Goal: Task Accomplishment & Management: Manage account settings

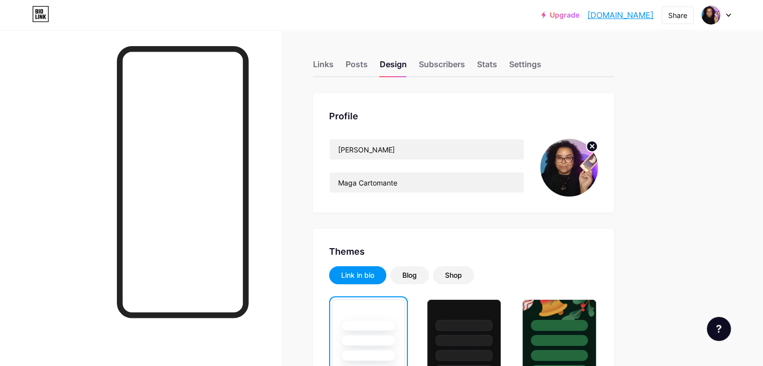
click at [597, 143] on circle at bounding box center [591, 146] width 11 height 11
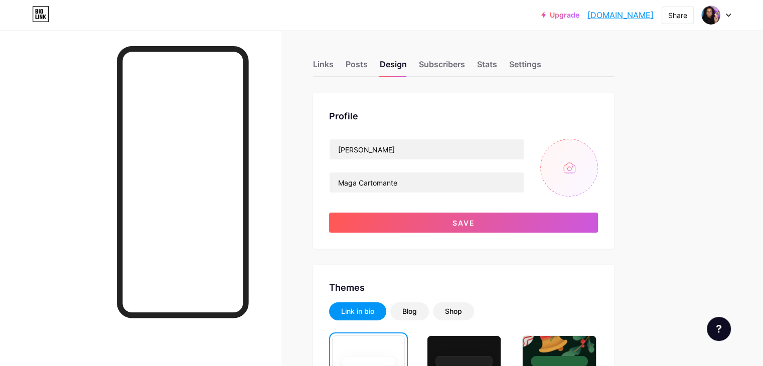
click at [598, 171] on input "file" at bounding box center [569, 168] width 58 height 58
type input "C:\fakepath\b.png"
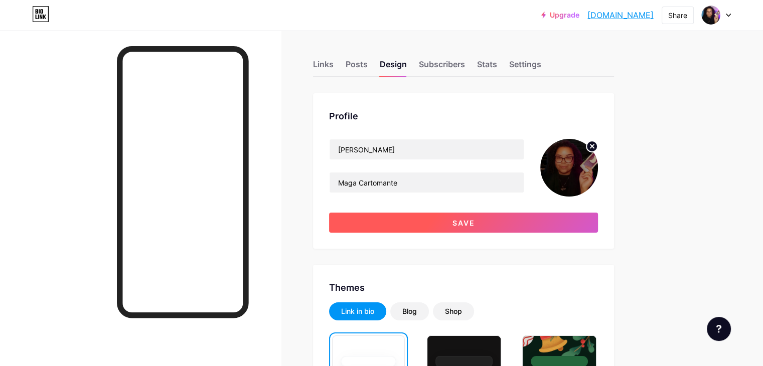
click at [598, 221] on button "Save" at bounding box center [463, 223] width 269 height 20
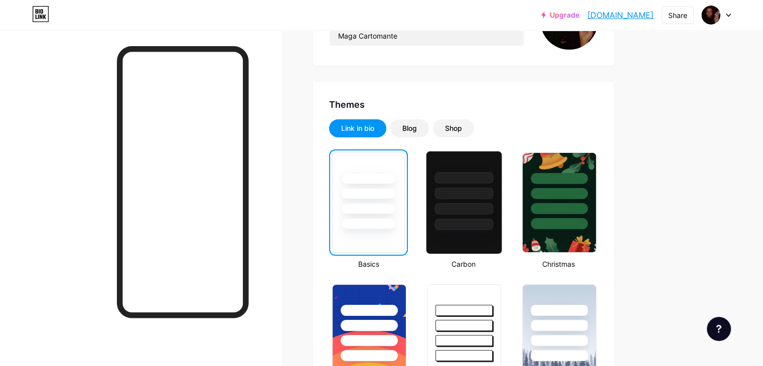
scroll to position [151, 0]
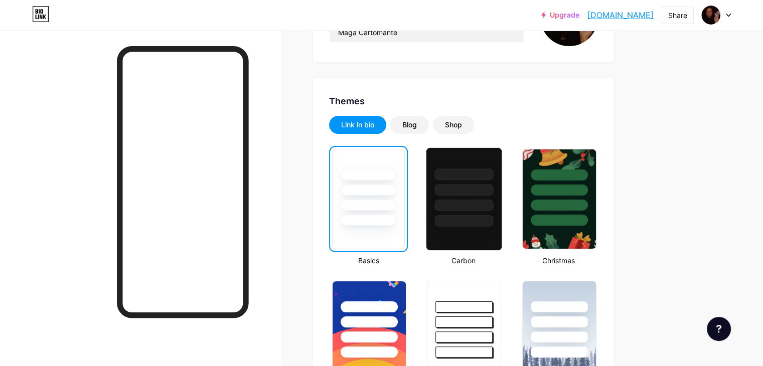
click at [502, 212] on div at bounding box center [463, 187] width 75 height 79
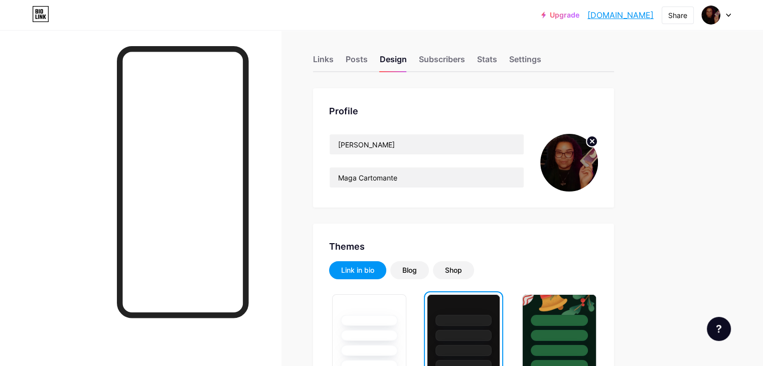
scroll to position [0, 0]
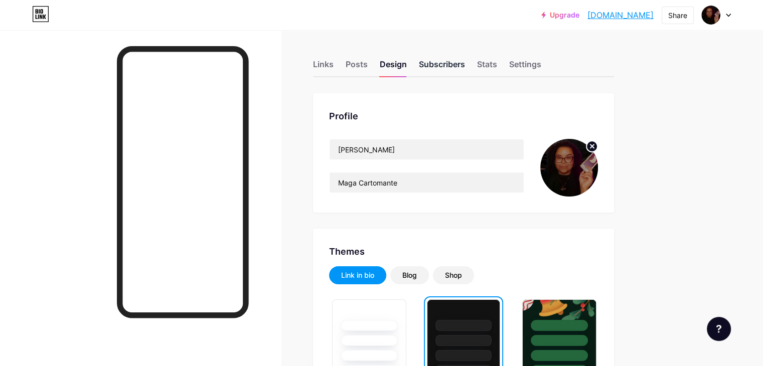
click at [465, 59] on div "Subscribers" at bounding box center [442, 67] width 46 height 18
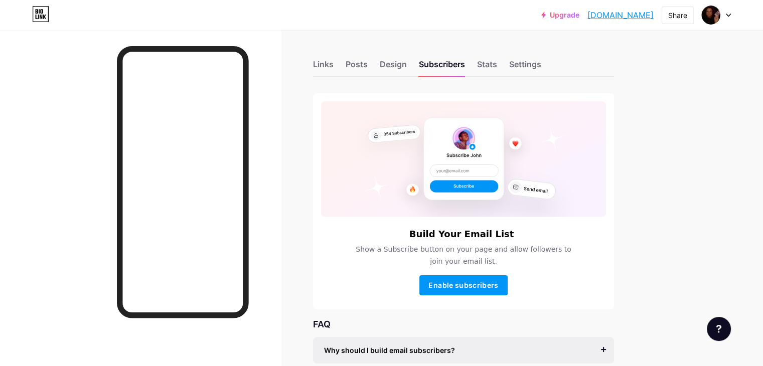
click at [518, 68] on div "Links Posts Design Subscribers Stats Settings" at bounding box center [463, 59] width 301 height 35
click at [541, 67] on div "Settings" at bounding box center [525, 67] width 32 height 18
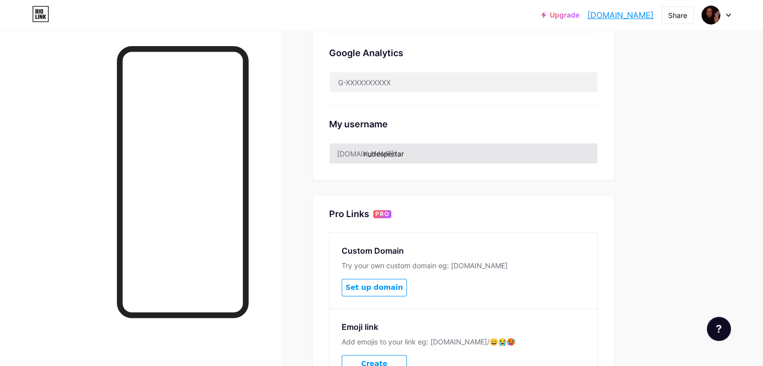
scroll to position [301, 0]
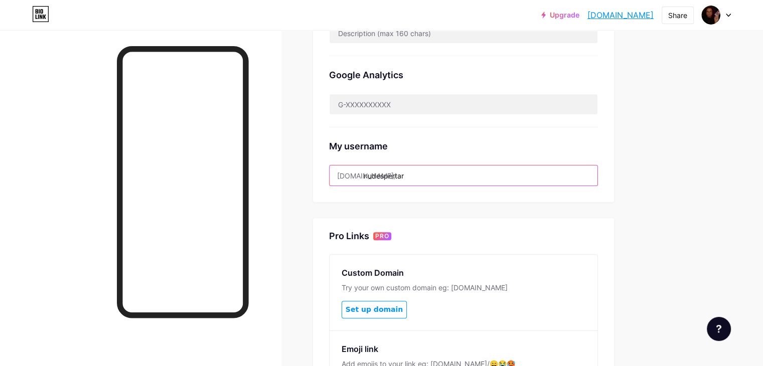
drag, startPoint x: 478, startPoint y: 177, endPoint x: 405, endPoint y: 176, distance: 72.7
click at [405, 176] on input "nudespertar" at bounding box center [464, 176] width 268 height 20
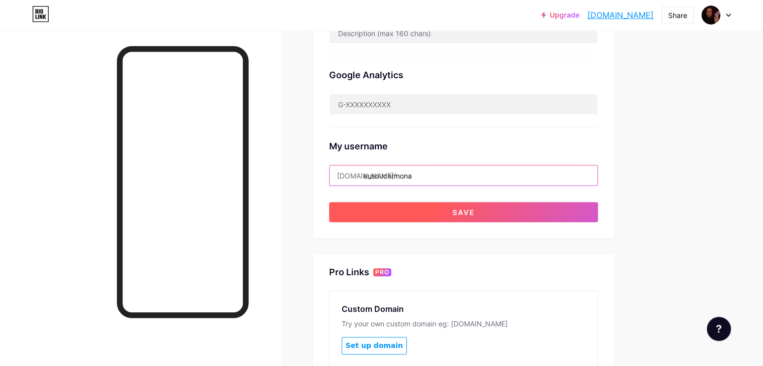
type input "eusoucarmona"
click at [391, 215] on button "Save" at bounding box center [463, 212] width 269 height 20
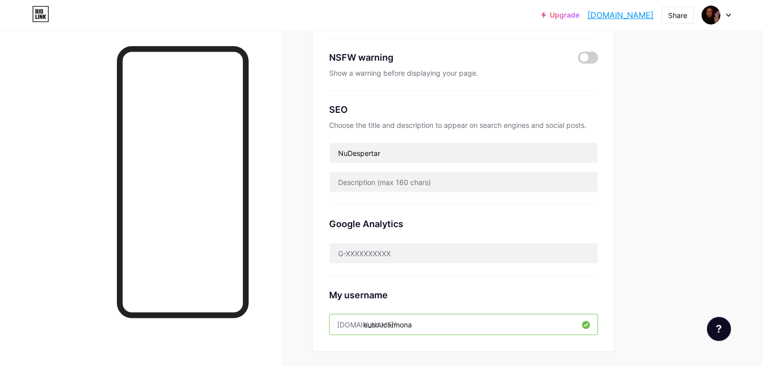
scroll to position [151, 0]
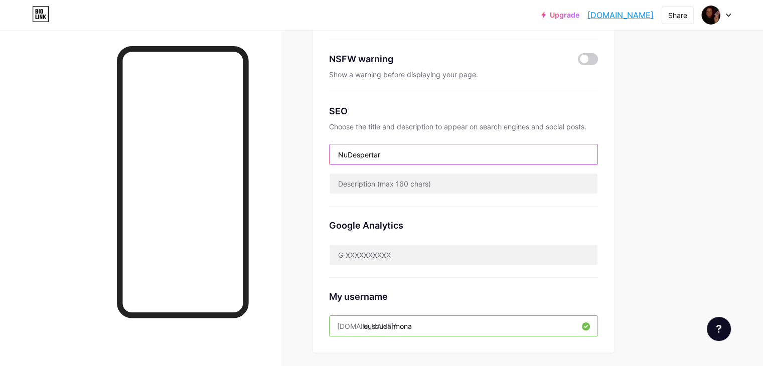
click at [531, 162] on input "NuDespertar" at bounding box center [464, 154] width 268 height 20
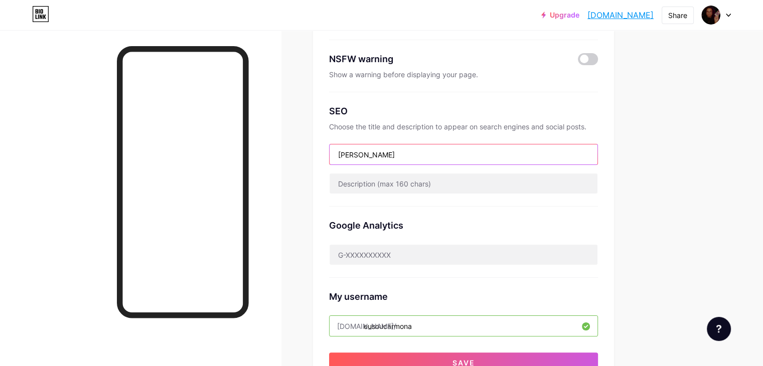
type input "[PERSON_NAME]"
click at [656, 183] on div "Links Posts Design Subscribers Stats Settings Preferred link This is an aesthet…" at bounding box center [328, 279] width 656 height 799
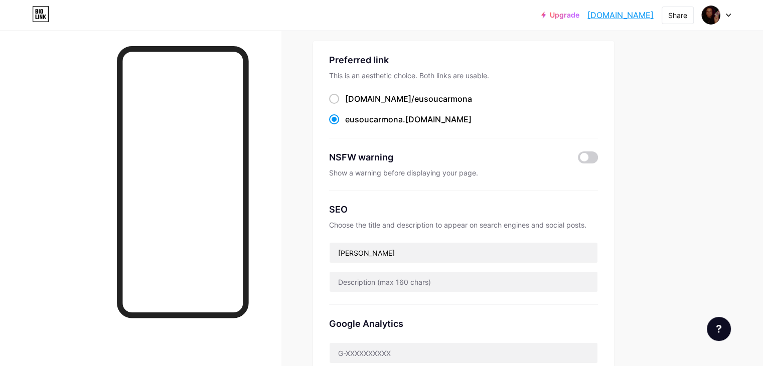
scroll to position [50, 0]
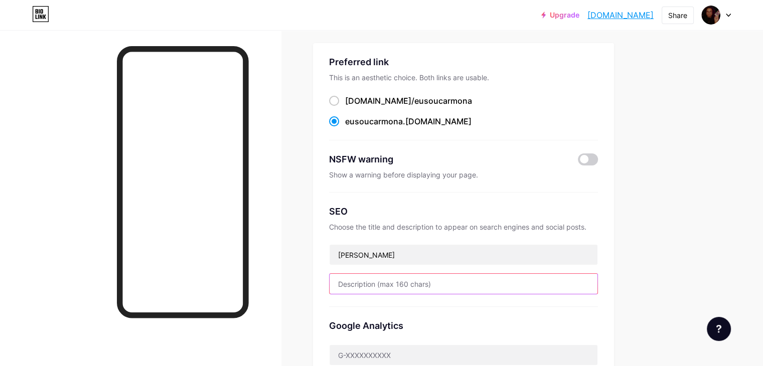
click at [543, 285] on input "text" at bounding box center [464, 284] width 268 height 20
type input "[PERSON_NAME], espiritualidade livre e energia."
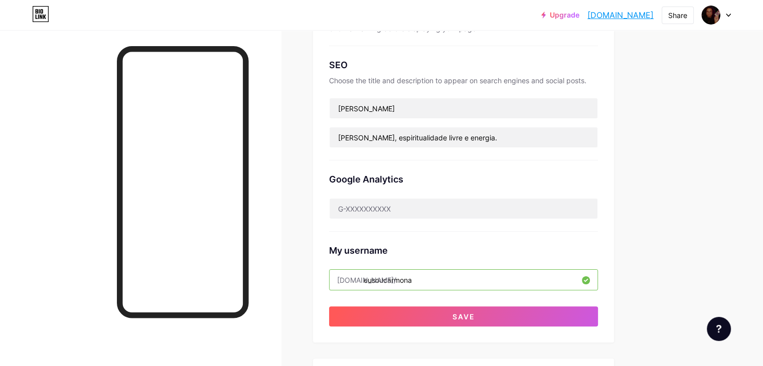
scroll to position [201, 0]
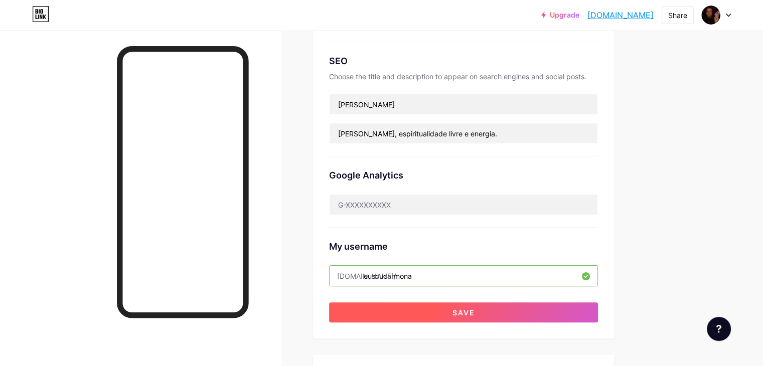
click at [584, 319] on button "Save" at bounding box center [463, 313] width 269 height 20
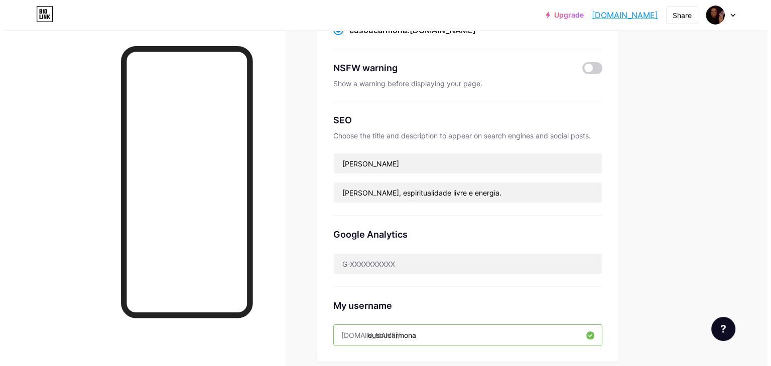
scroll to position [0, 0]
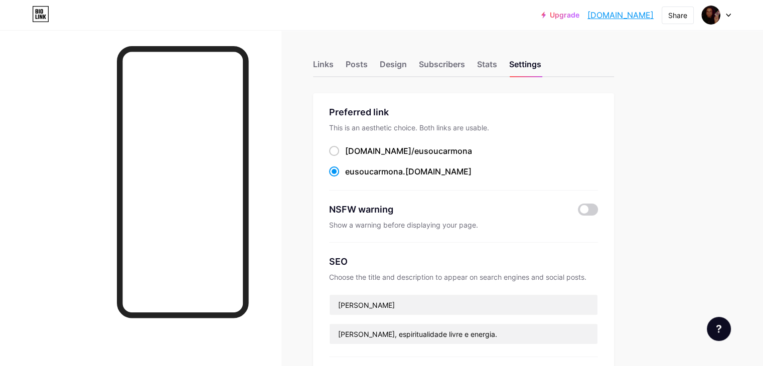
click at [377, 70] on div "Links Posts Design Subscribers Stats Settings" at bounding box center [463, 59] width 301 height 35
click at [334, 63] on div "Links" at bounding box center [323, 67] width 21 height 18
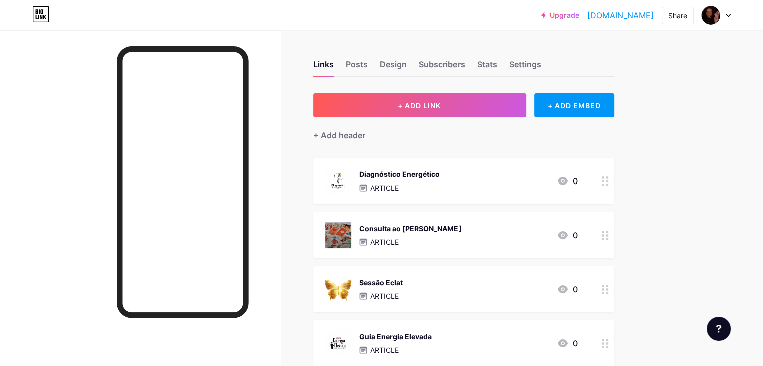
click at [571, 193] on div "Diagnóstico Energético ARTICLE 0" at bounding box center [463, 181] width 301 height 46
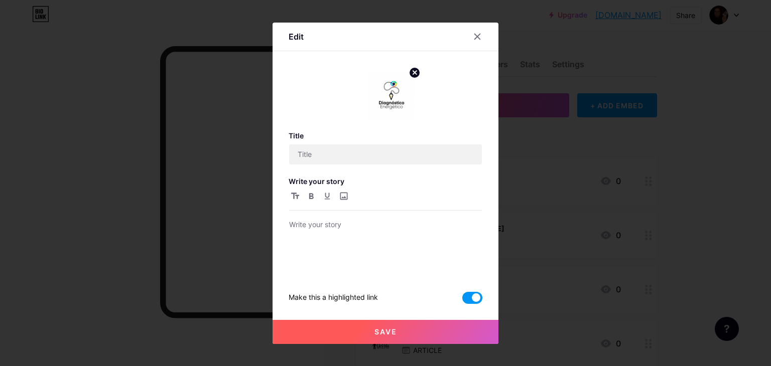
type input "Diagnóstico Energético"
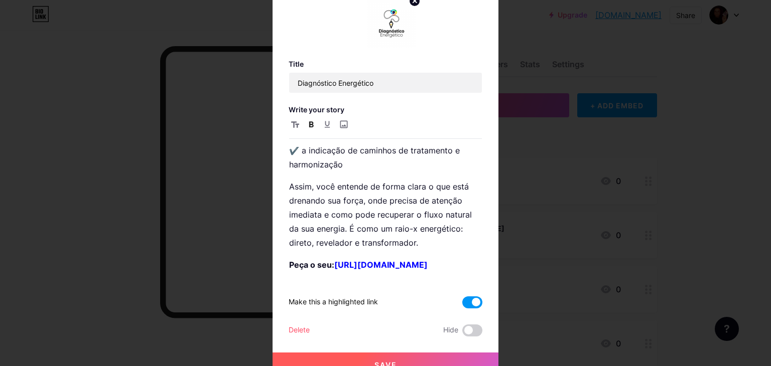
scroll to position [63, 0]
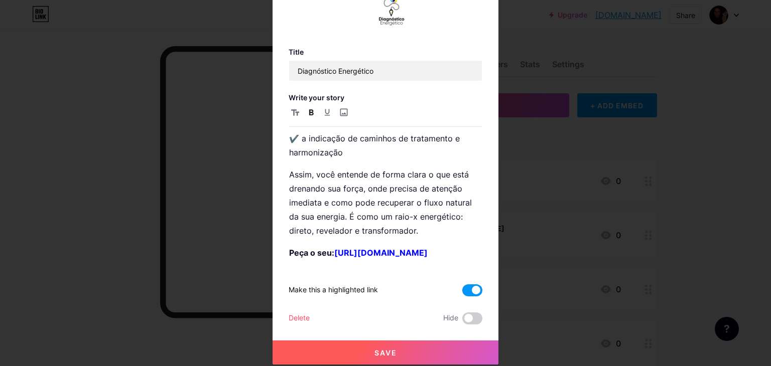
click at [609, 203] on div at bounding box center [385, 120] width 771 height 366
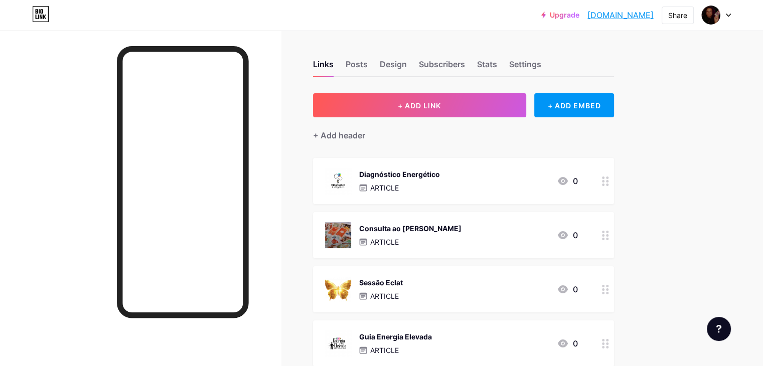
click at [462, 242] on div "ARTICLE" at bounding box center [410, 242] width 102 height 11
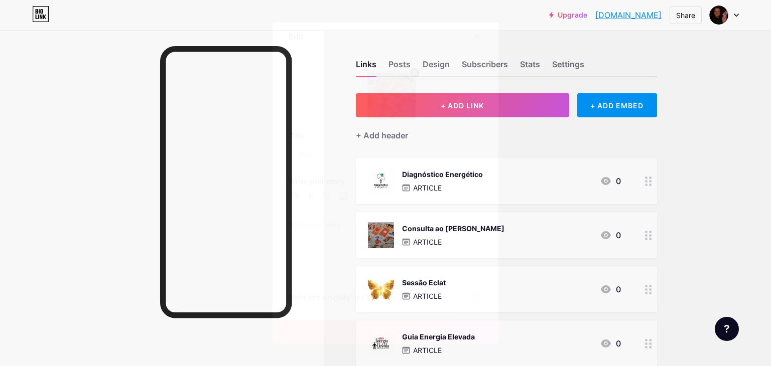
type input "Consulta ao [PERSON_NAME]"
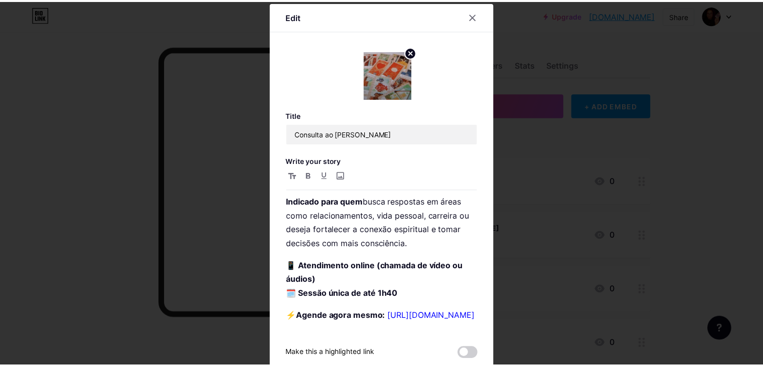
scroll to position [82, 0]
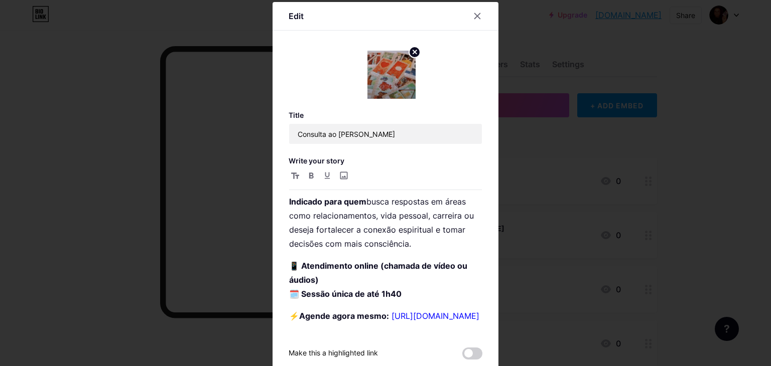
click at [523, 234] on div at bounding box center [385, 183] width 771 height 366
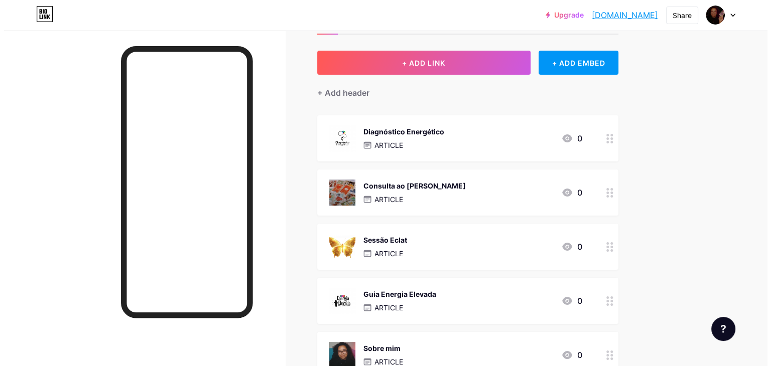
scroll to position [50, 0]
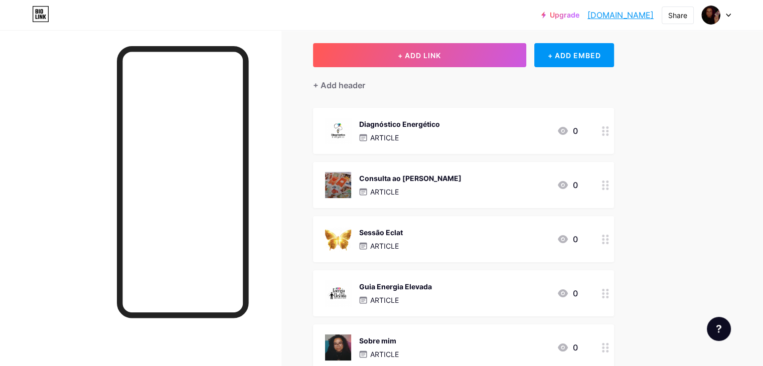
click at [523, 234] on div "Sessão Eclat ARTICLE 0" at bounding box center [451, 239] width 253 height 26
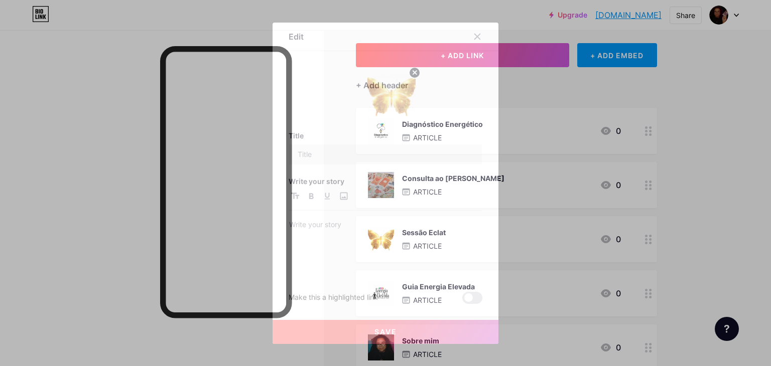
type input "Sessão Eclat"
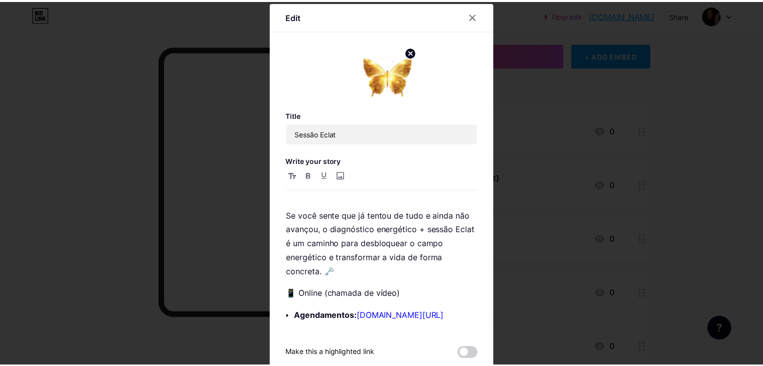
scroll to position [497, 0]
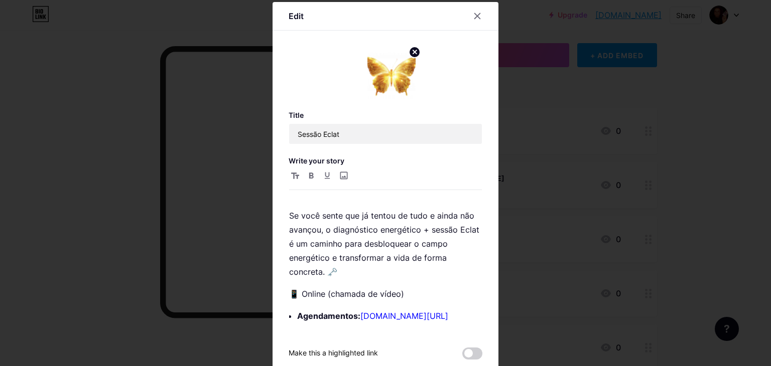
click at [546, 234] on div at bounding box center [385, 183] width 771 height 366
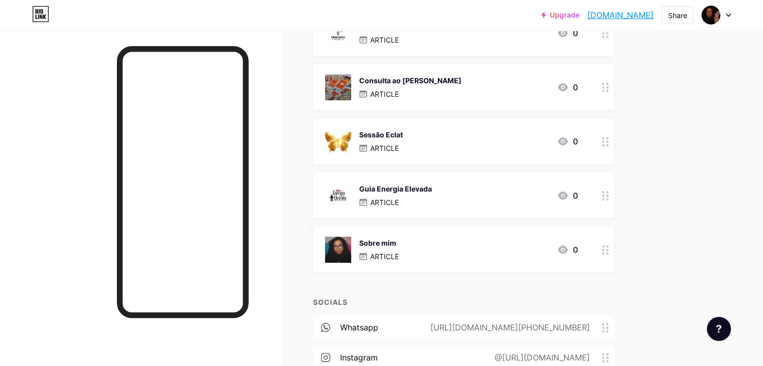
scroll to position [151, 0]
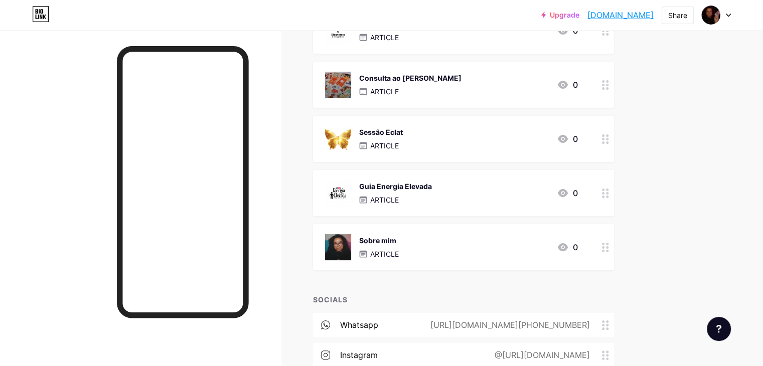
click at [546, 234] on div "Sobre mim ARTICLE 0" at bounding box center [451, 247] width 253 height 26
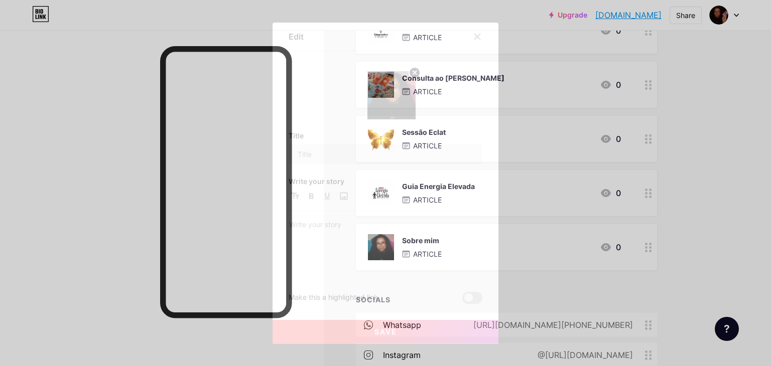
type input "Sobre mim"
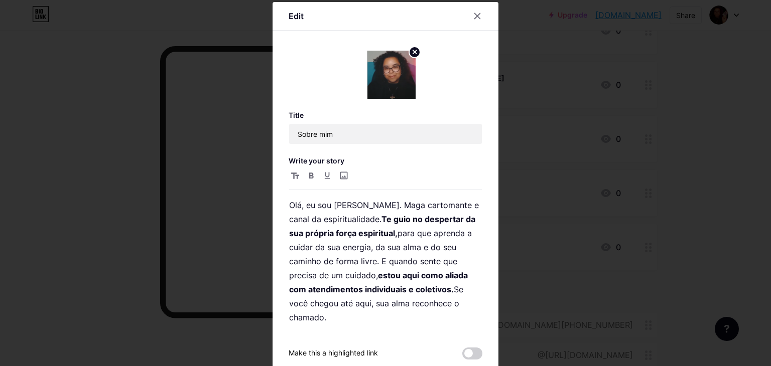
click at [709, 241] on div at bounding box center [385, 183] width 771 height 366
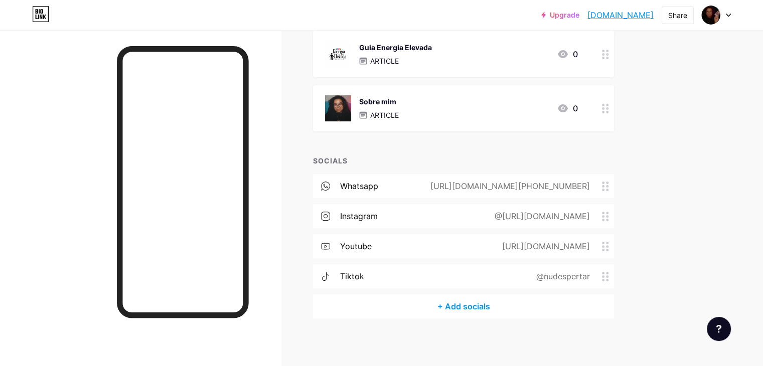
scroll to position [291, 0]
click at [613, 219] on div "instagram @[URL][DOMAIN_NAME]" at bounding box center [463, 215] width 301 height 24
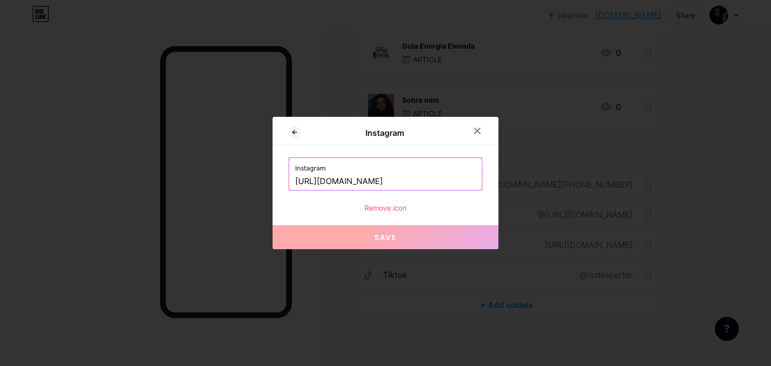
drag, startPoint x: 447, startPoint y: 180, endPoint x: 404, endPoint y: 187, distance: 43.7
click at [404, 187] on input "[URL][DOMAIN_NAME]" at bounding box center [385, 181] width 181 height 17
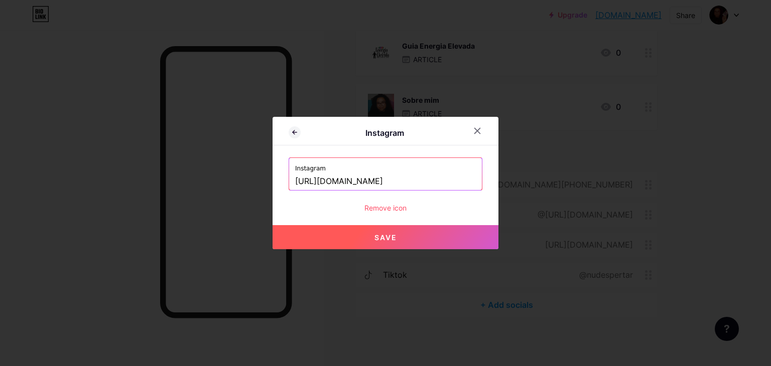
click at [421, 221] on div "Instagram Instagram [URL][DOMAIN_NAME] Remove icon Save" at bounding box center [385, 183] width 226 height 132
click at [423, 228] on button "Save" at bounding box center [385, 237] width 226 height 24
type input "[URL][DOMAIN_NAME][DOMAIN_NAME]"
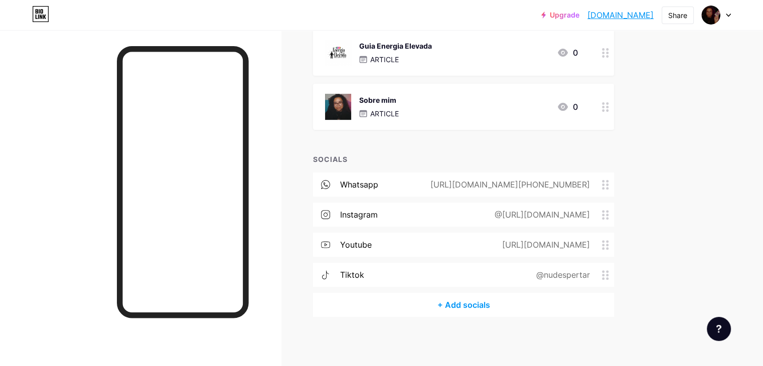
click at [602, 247] on div "[URL][DOMAIN_NAME]" at bounding box center [544, 245] width 116 height 12
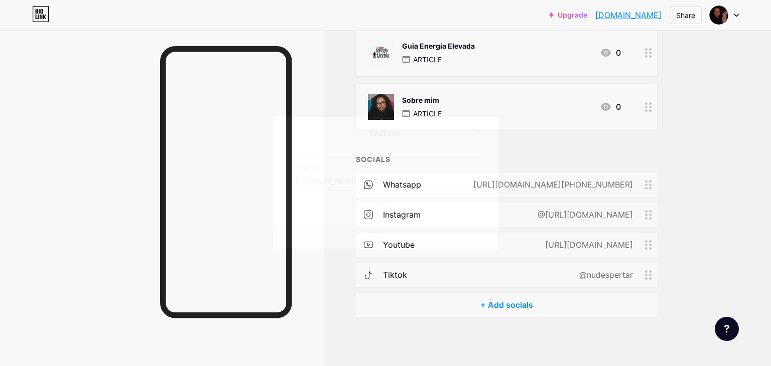
click at [389, 206] on div "Remove icon" at bounding box center [385, 208] width 194 height 11
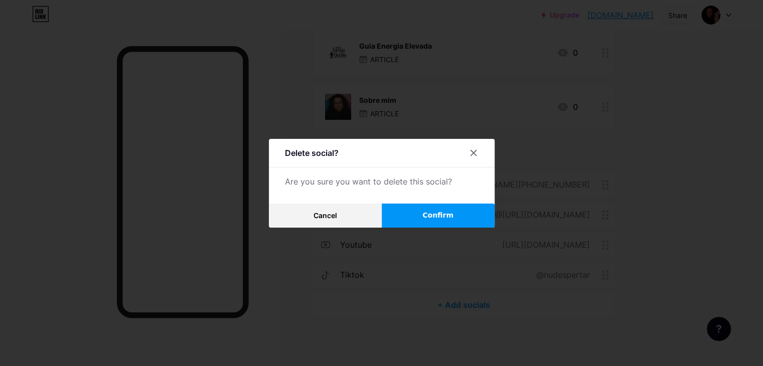
click at [439, 217] on span "Confirm" at bounding box center [437, 215] width 31 height 11
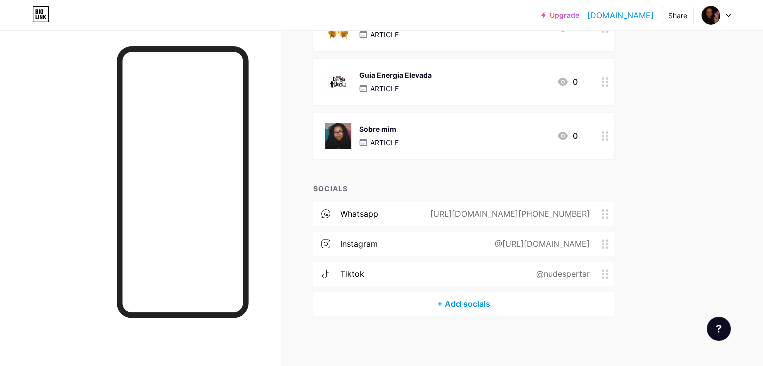
scroll to position [261, 0]
click at [609, 263] on div "tiktok @nudespertar" at bounding box center [463, 275] width 301 height 24
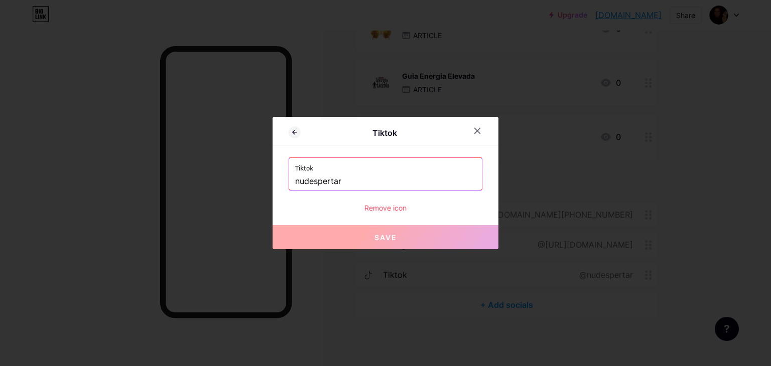
drag, startPoint x: 371, startPoint y: 186, endPoint x: 286, endPoint y: 177, distance: 85.3
click at [286, 177] on div "Tiktok Tiktok nudespertar Remove icon Save" at bounding box center [385, 183] width 226 height 132
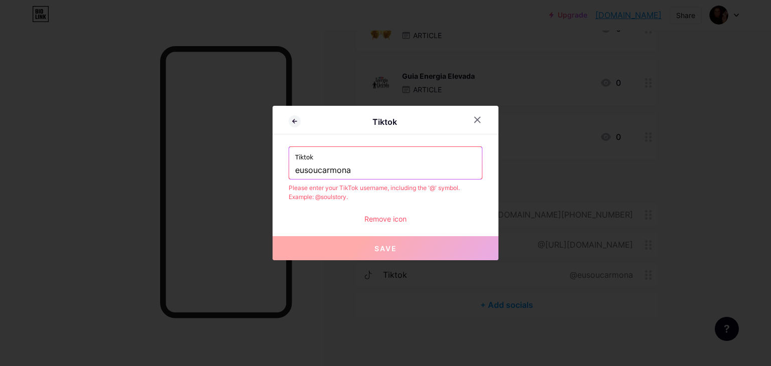
click at [294, 169] on div "Tiktok eusoucarmona" at bounding box center [385, 163] width 193 height 32
click at [296, 170] on input "eusoucarmona" at bounding box center [385, 170] width 181 height 17
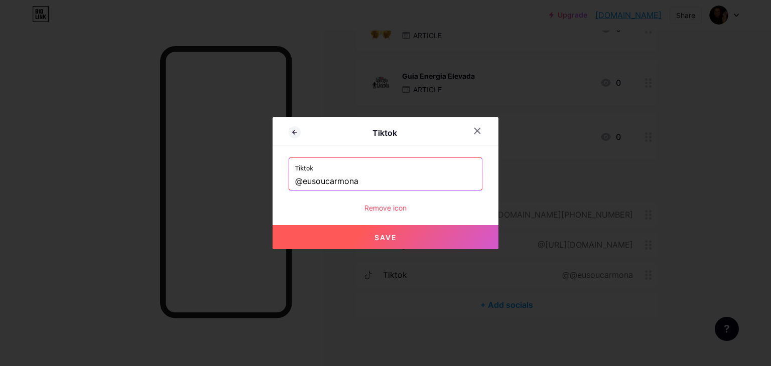
click at [327, 238] on button "Save" at bounding box center [385, 237] width 226 height 24
type input "[URL][DOMAIN_NAME]"
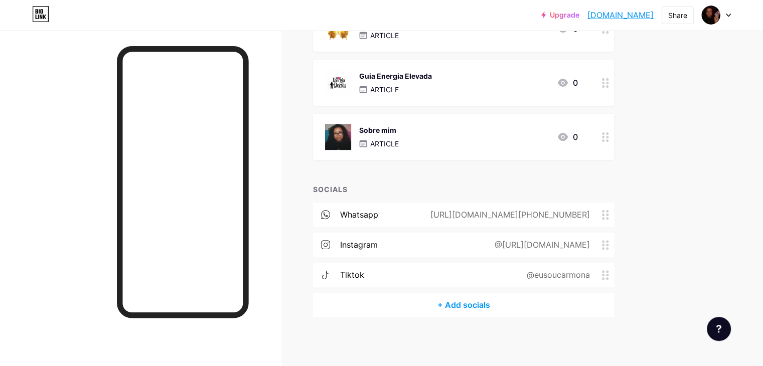
click at [712, 283] on div "Upgrade [DOMAIN_NAME]... [DOMAIN_NAME] Share Switch accounts [PERSON_NAME] [DOM…" at bounding box center [381, 53] width 763 height 628
click at [568, 246] on div "@[URL][DOMAIN_NAME]" at bounding box center [540, 245] width 123 height 12
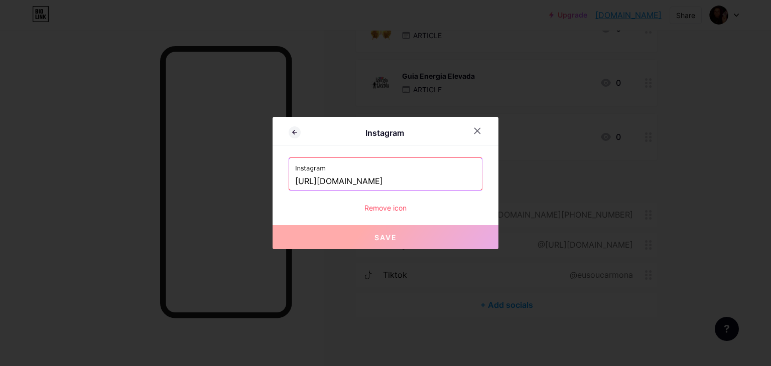
drag, startPoint x: 403, startPoint y: 183, endPoint x: 263, endPoint y: 183, distance: 140.0
click at [263, 183] on div "Instagram Instagram [URL][DOMAIN_NAME] Remove icon Save" at bounding box center [385, 183] width 771 height 366
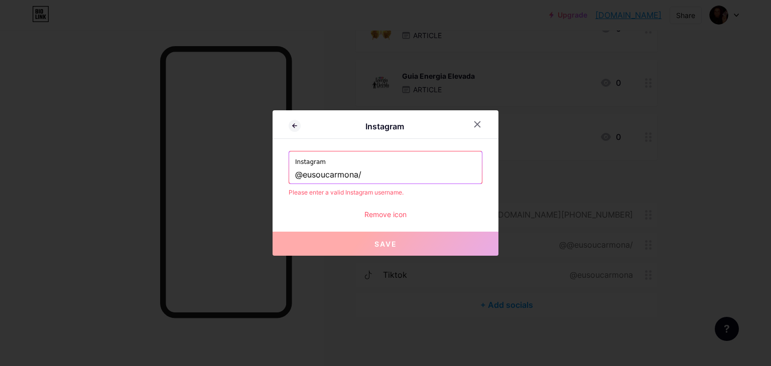
click at [438, 178] on input "@eusoucarmona/" at bounding box center [385, 175] width 181 height 17
type input "@eusoucarmona"
click at [439, 243] on button "Save" at bounding box center [385, 244] width 226 height 24
click at [480, 119] on div at bounding box center [477, 124] width 18 height 18
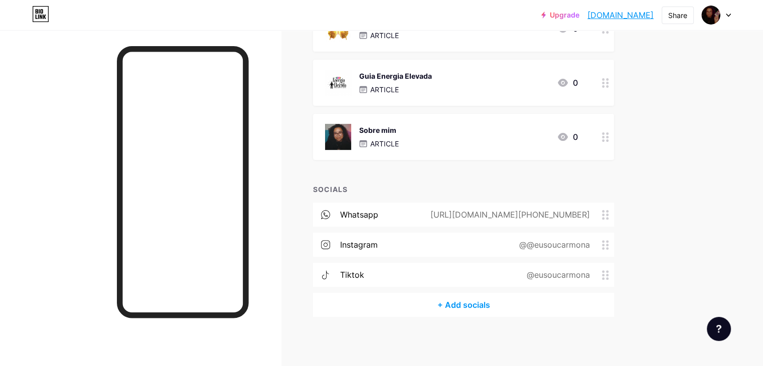
click at [587, 243] on div "@@eusoucarmona" at bounding box center [552, 245] width 99 height 12
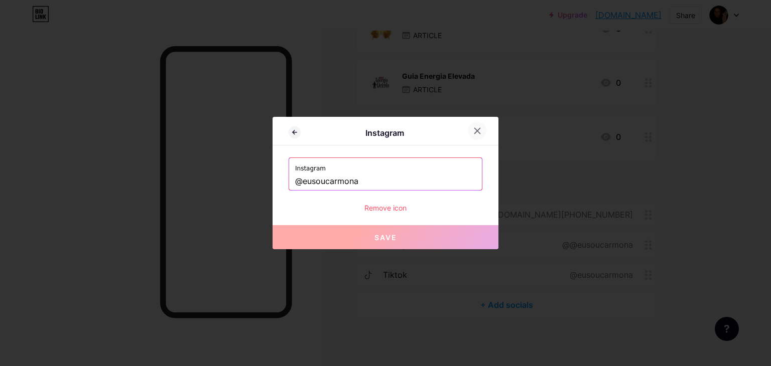
click at [479, 133] on icon at bounding box center [478, 131] width 6 height 6
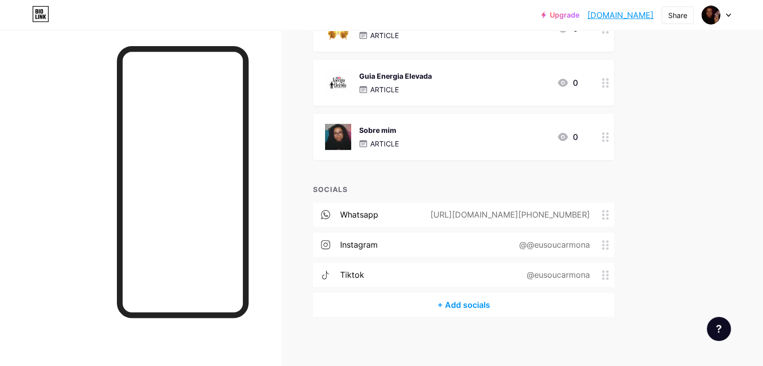
click at [508, 239] on div "instagram @@eusoucarmona" at bounding box center [463, 245] width 301 height 24
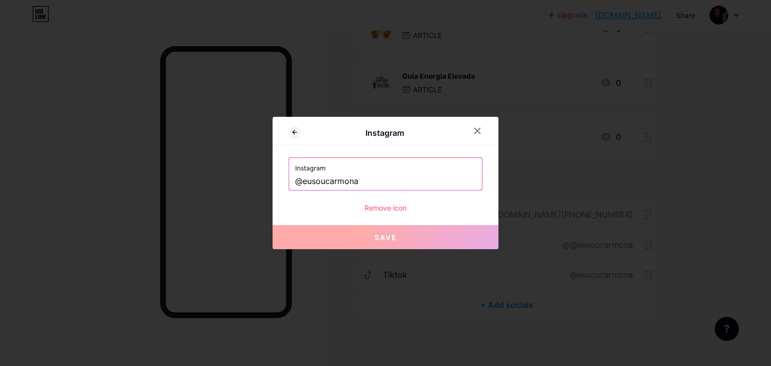
click at [416, 190] on div "Instagram @eusoucarmona Remove icon" at bounding box center [385, 186] width 194 height 56
click at [411, 183] on input "@eusoucarmona" at bounding box center [385, 181] width 181 height 17
click at [307, 183] on input "@eusoucarmona" at bounding box center [385, 181] width 181 height 17
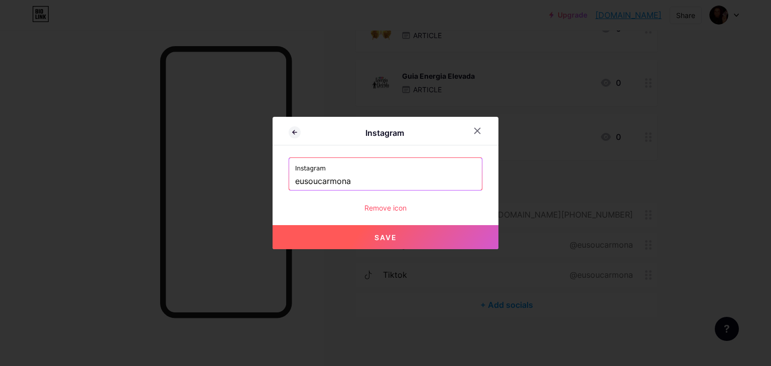
click at [354, 233] on button "Save" at bounding box center [385, 237] width 226 height 24
type input "[URL][DOMAIN_NAME]"
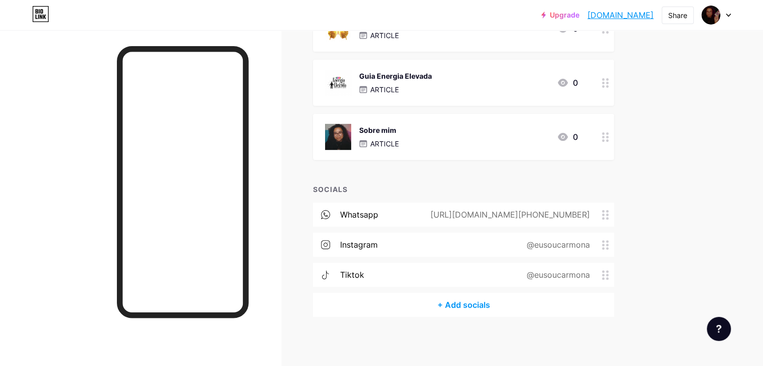
click at [710, 232] on div "Upgrade [DOMAIN_NAME]... [DOMAIN_NAME] Share Switch accounts [PERSON_NAME] [DOM…" at bounding box center [381, 53] width 763 height 628
click at [680, 20] on div "Share" at bounding box center [677, 15] width 19 height 11
click at [648, 45] on div "Copy link" at bounding box center [618, 52] width 149 height 24
click at [656, 160] on div "Links Posts Design Subscribers Stats Settings + ADD LINK + ADD EMBED + Add head…" at bounding box center [328, 68] width 656 height 598
click at [602, 275] on div "@eusoucarmona" at bounding box center [556, 275] width 91 height 12
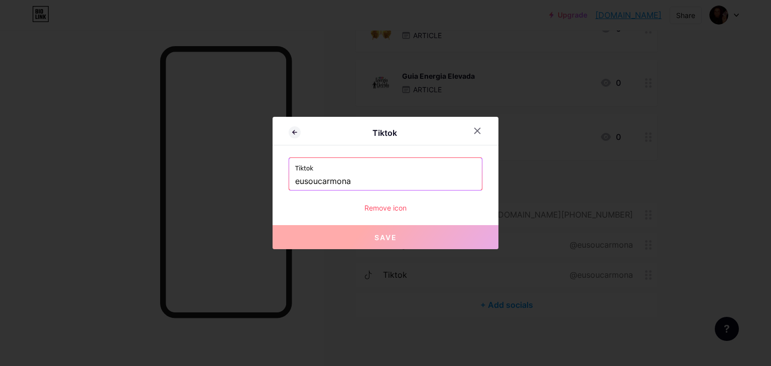
click at [679, 217] on div at bounding box center [385, 183] width 771 height 366
